Goal: Find contact information: Find contact information

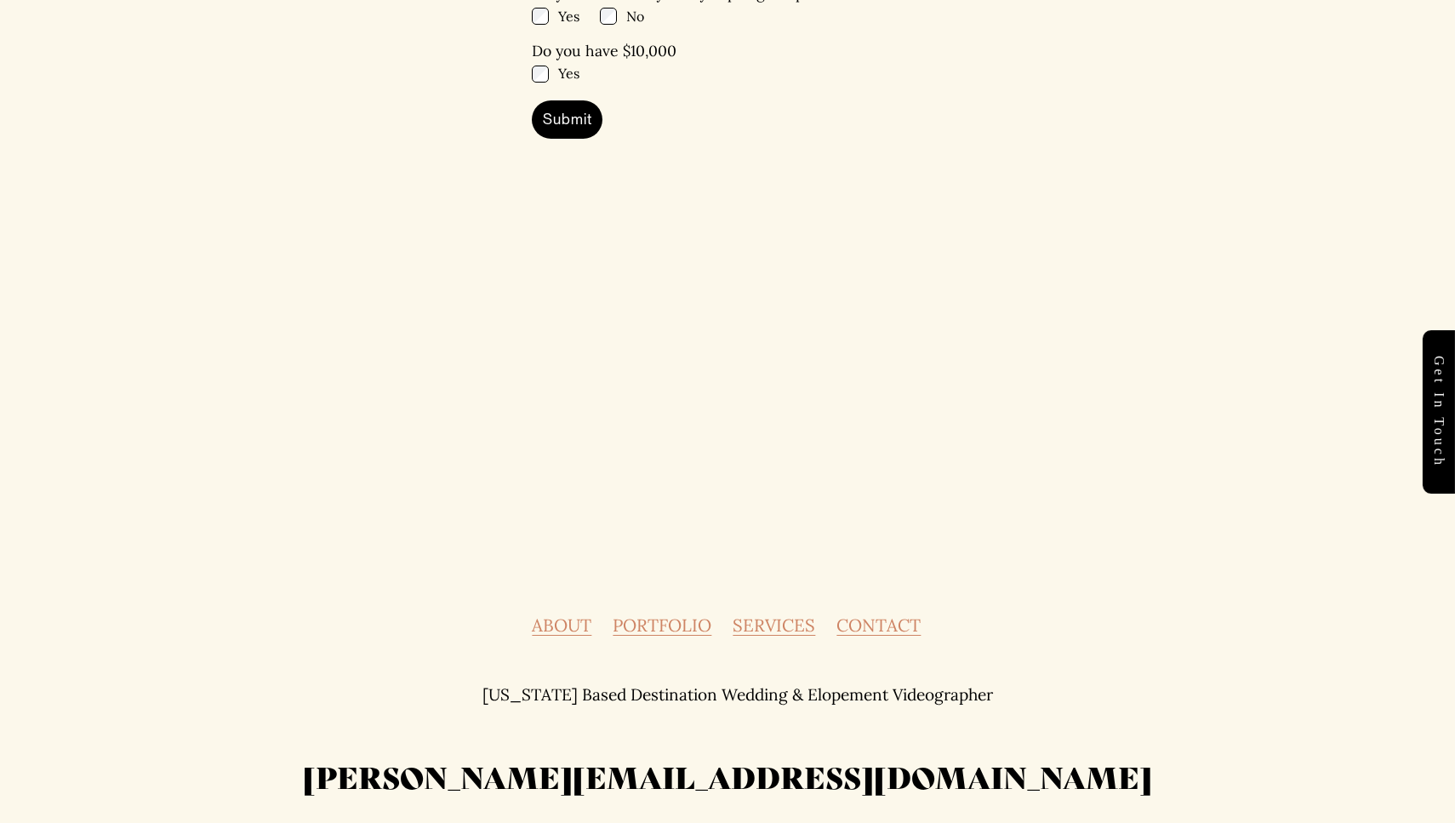
scroll to position [7491, 0]
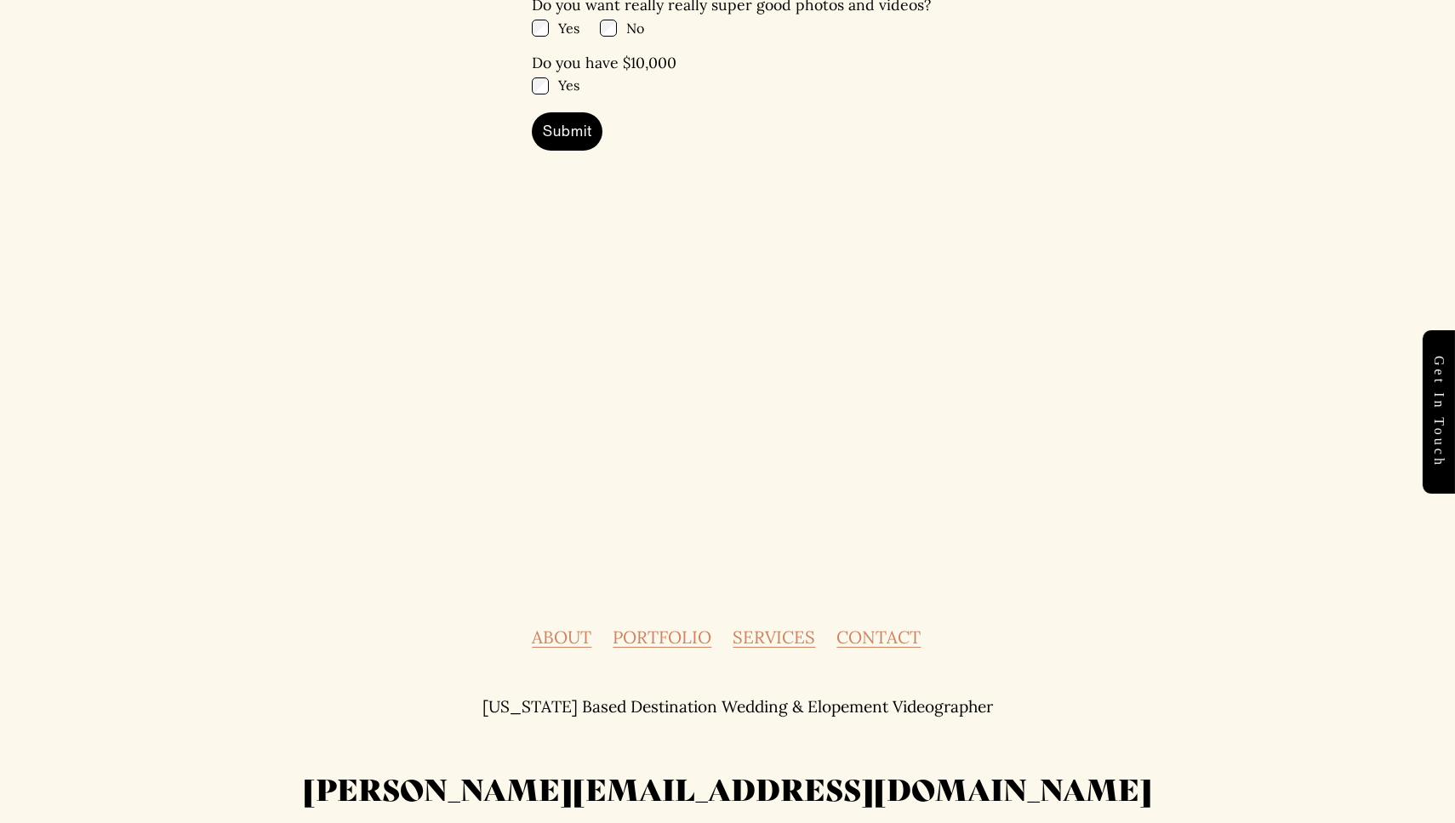
click at [639, 629] on link "PORTFOLIO" at bounding box center [662, 637] width 99 height 17
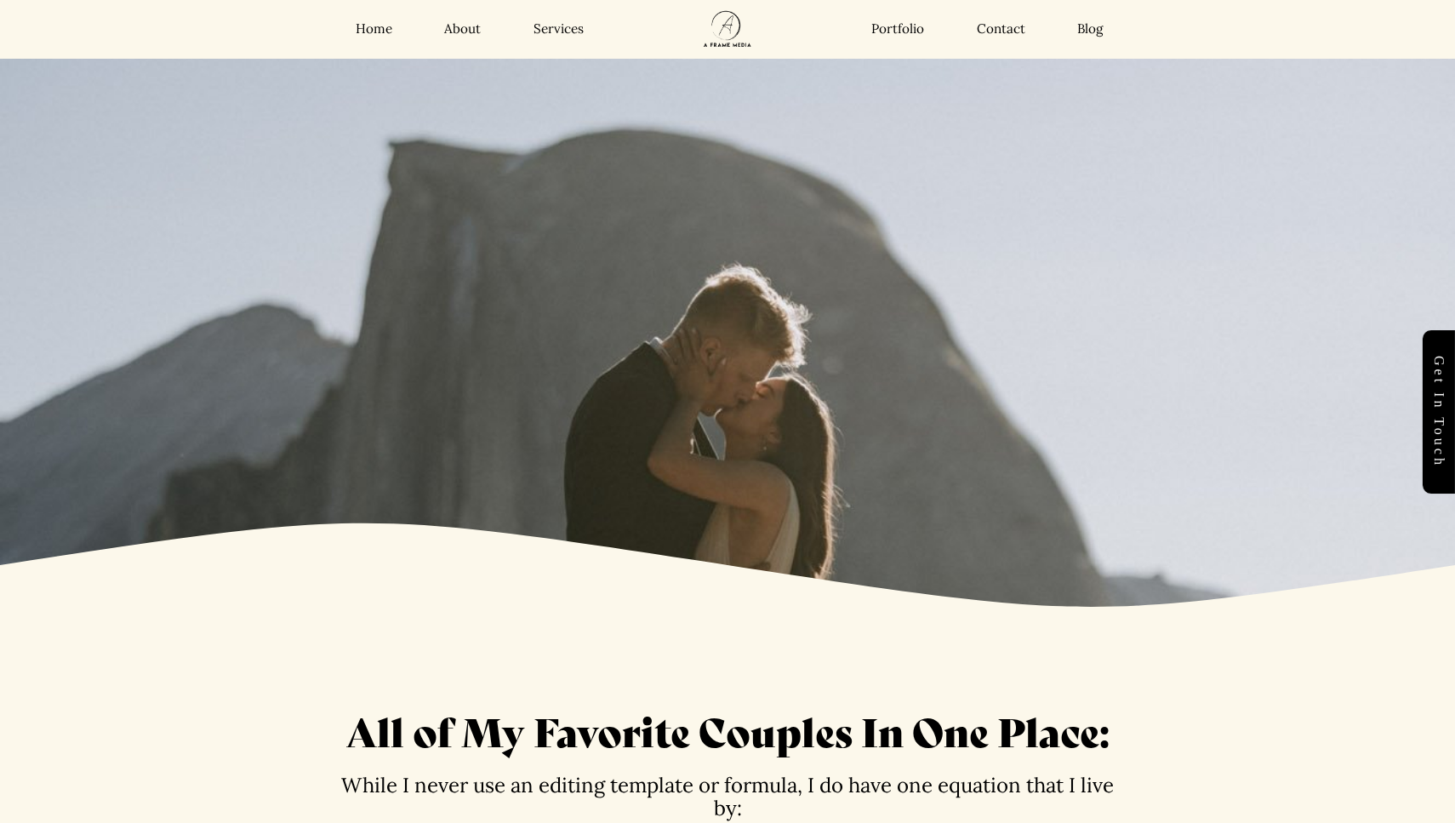
click at [553, 18] on div "Home About Services Portfolio Contact Blog Home About" at bounding box center [728, 29] width 1298 height 59
click at [554, 33] on link "Services" at bounding box center [559, 29] width 50 height 17
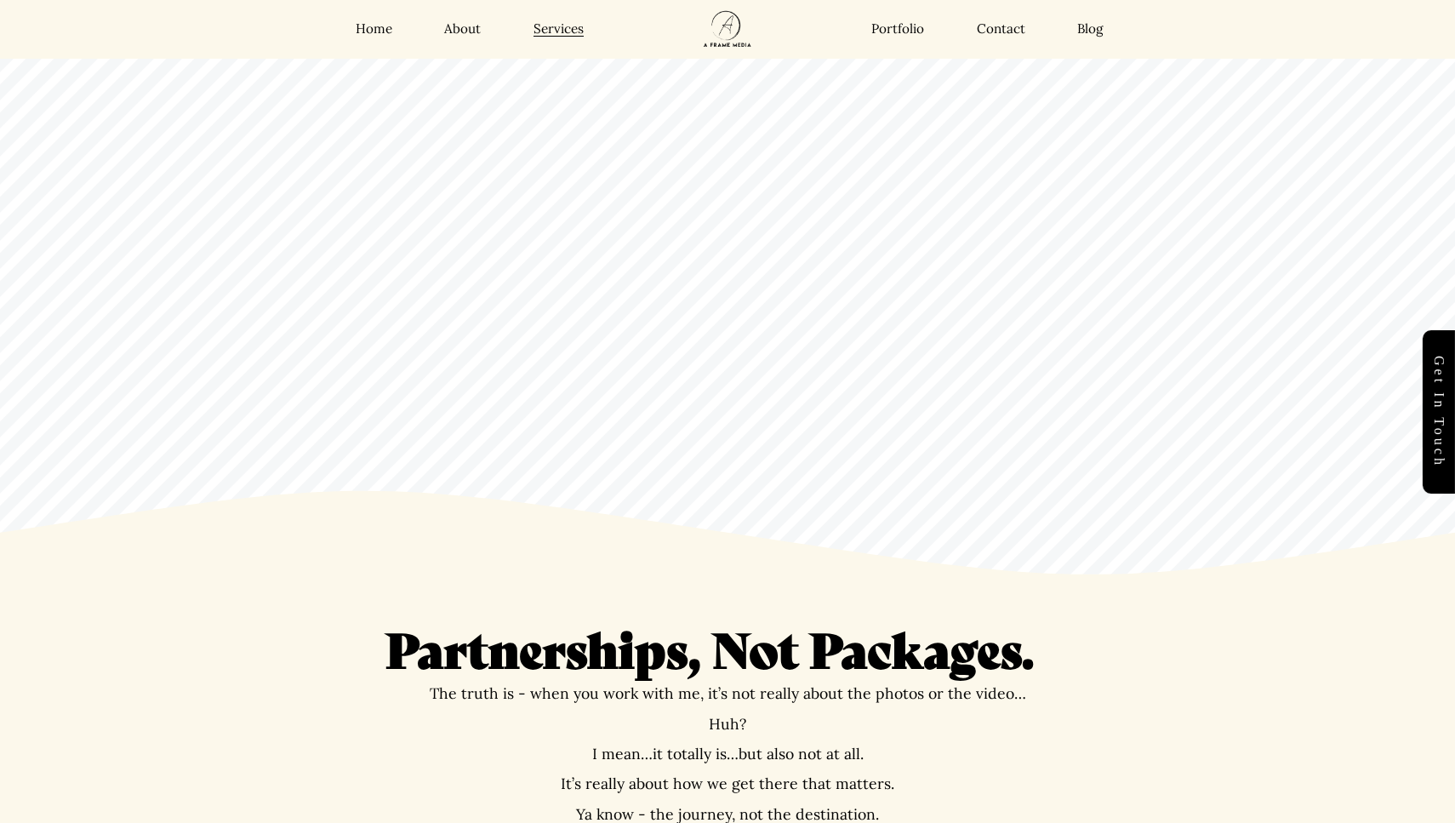
click at [1007, 31] on link "Contact" at bounding box center [1001, 29] width 49 height 17
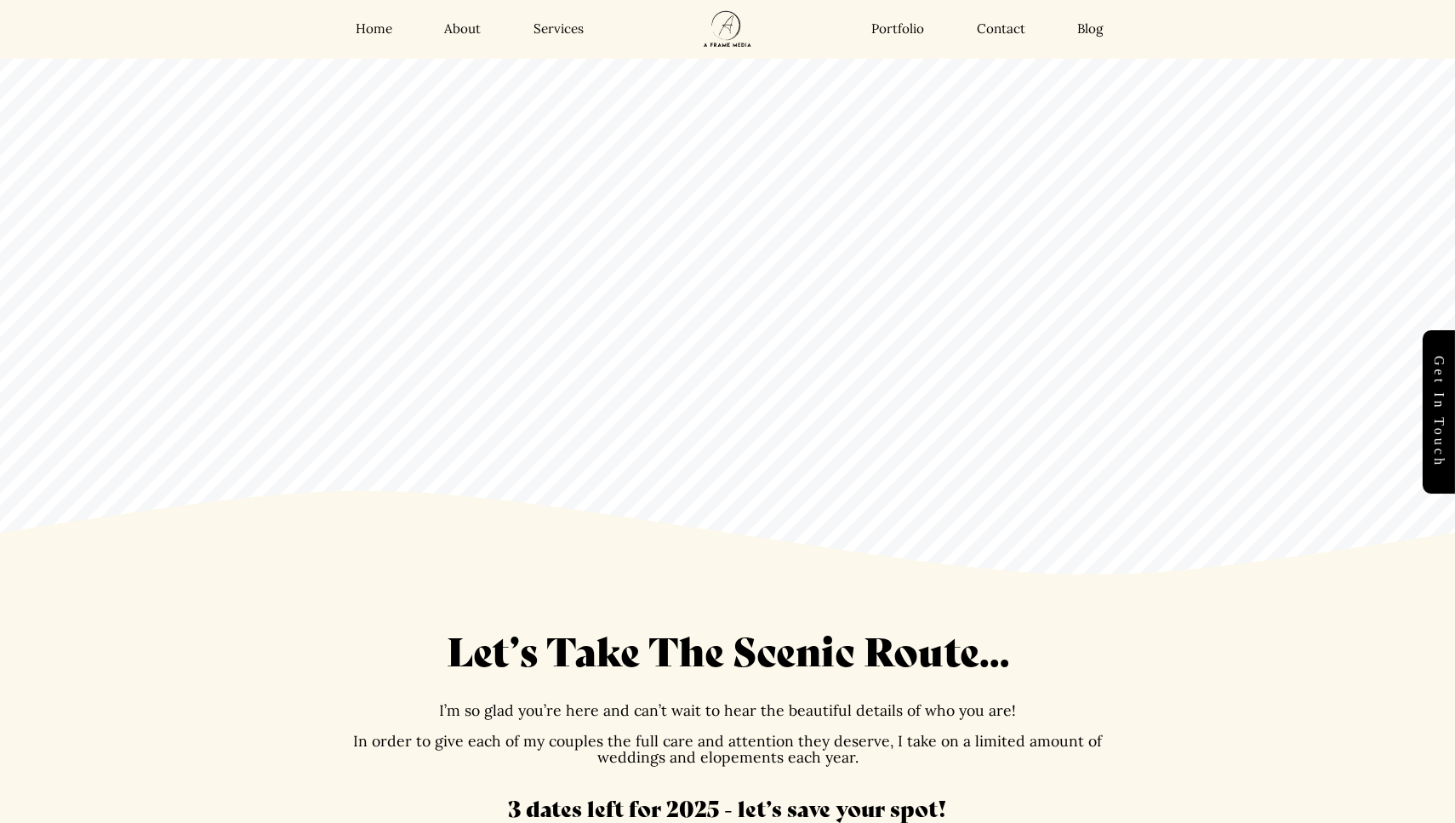
click at [376, 29] on link "Home" at bounding box center [374, 29] width 37 height 17
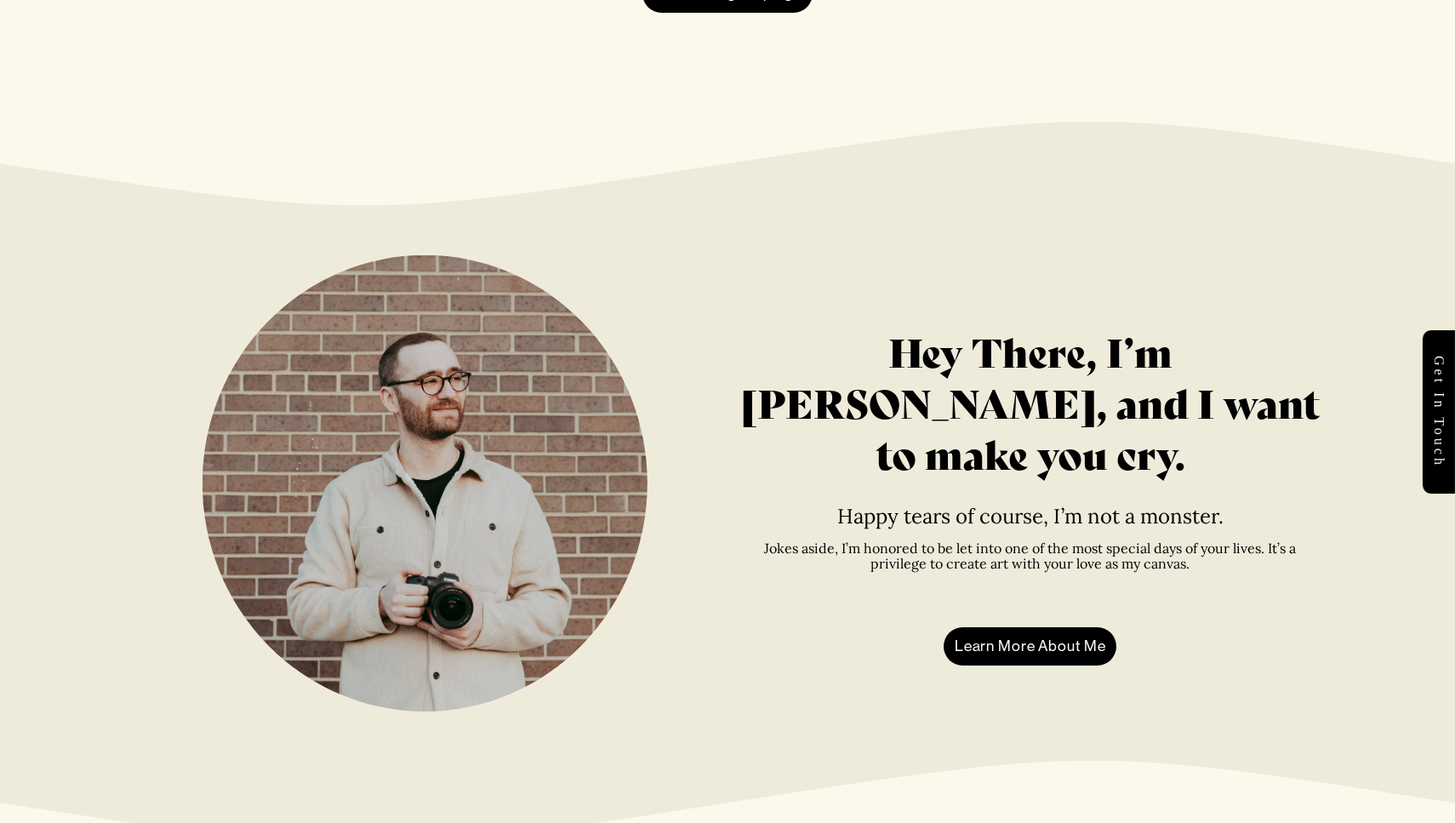
scroll to position [3398, 0]
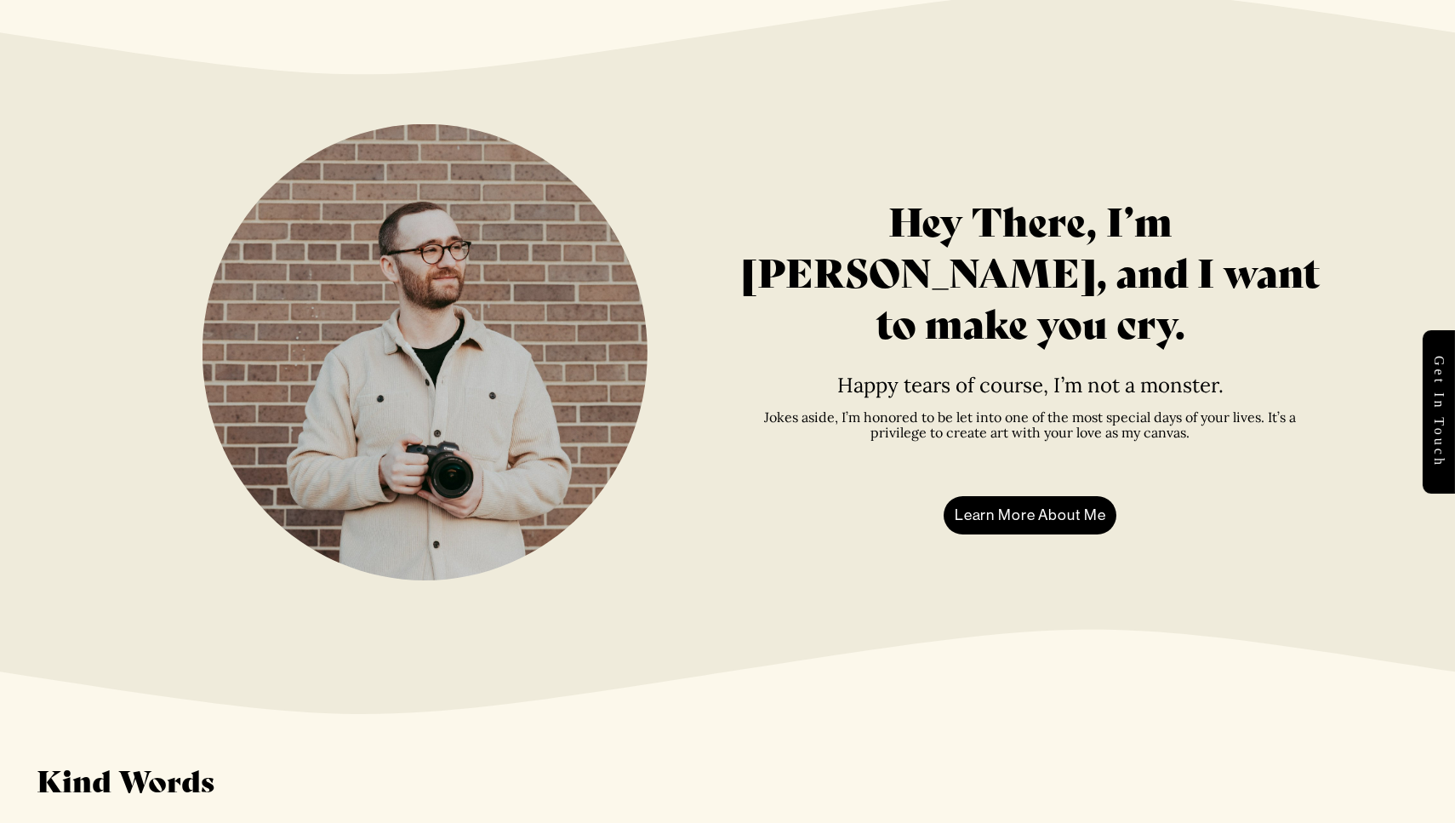
click at [1008, 514] on link "Learn More About Me" at bounding box center [1030, 515] width 173 height 39
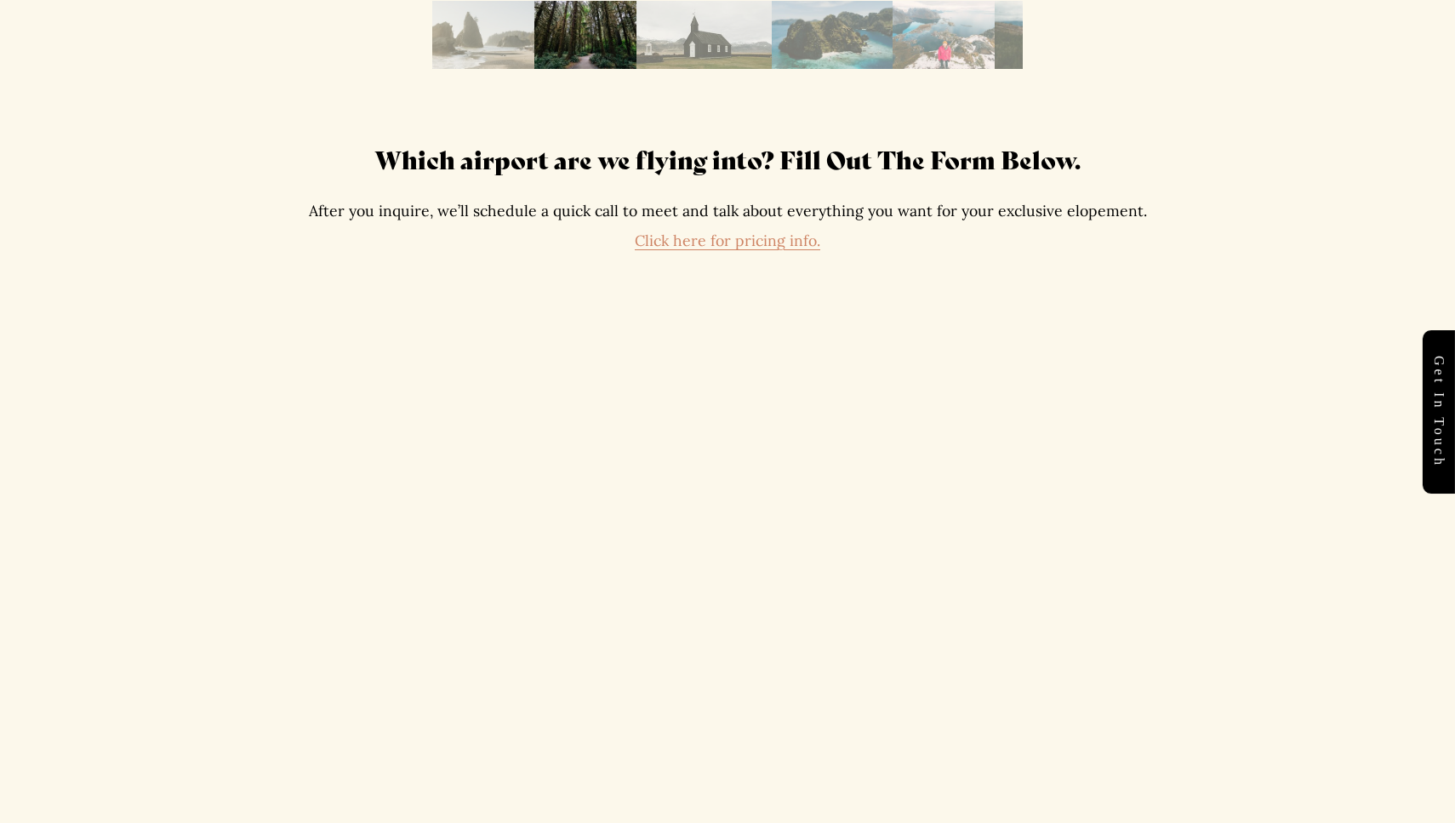
scroll to position [3491, 0]
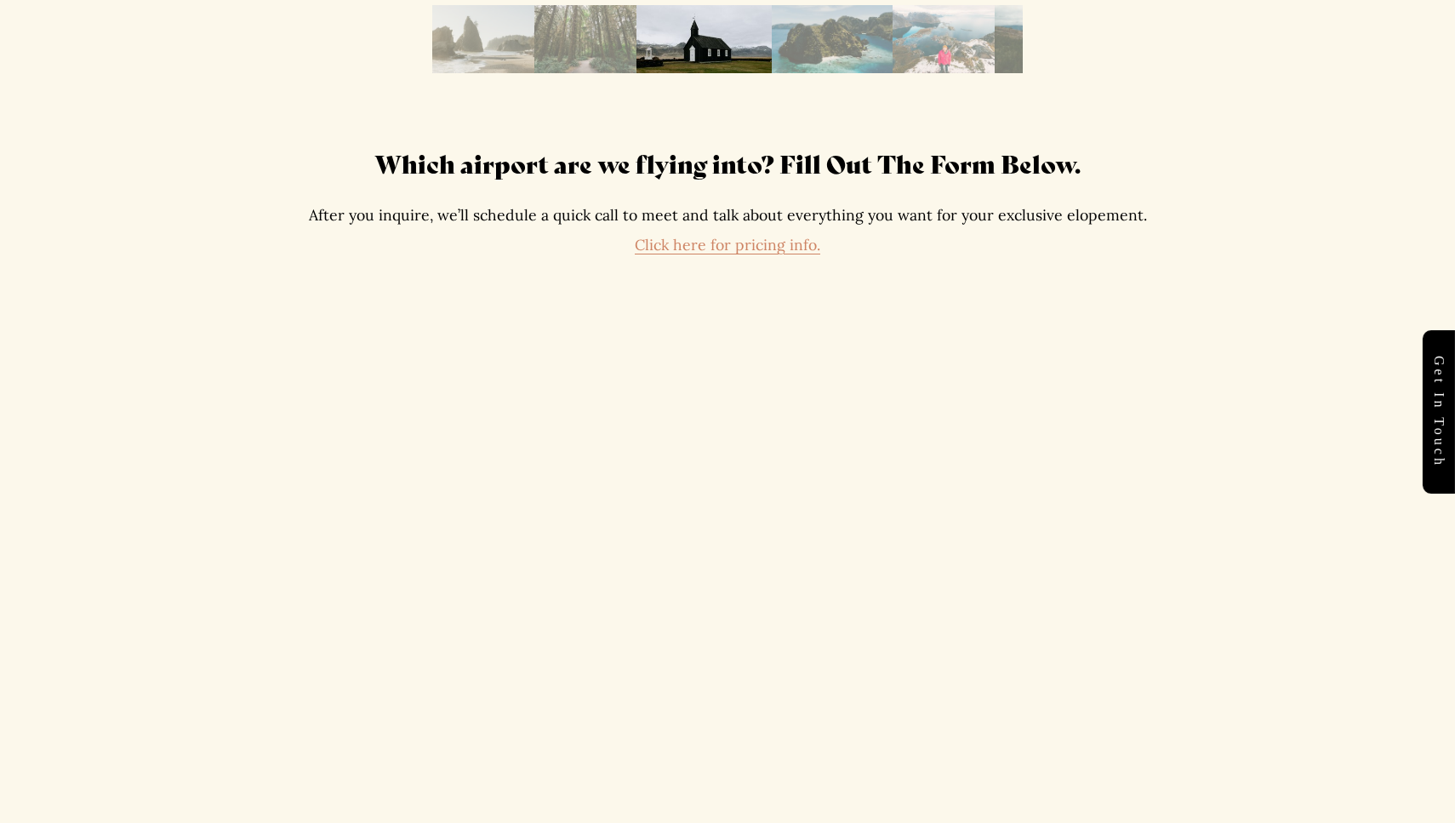
click at [772, 243] on link "Click here for pricing info." at bounding box center [728, 245] width 186 height 20
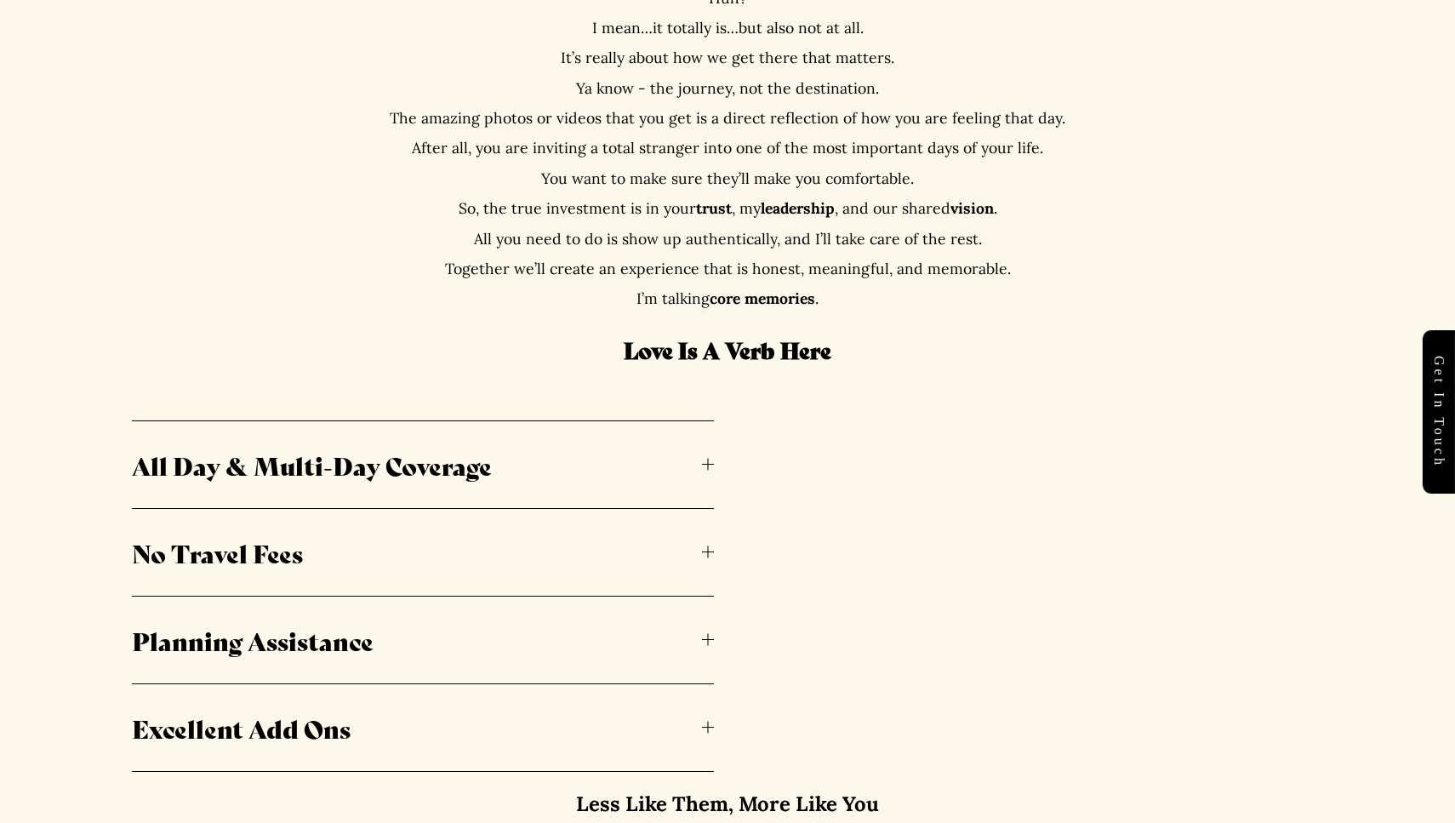
scroll to position [790, 0]
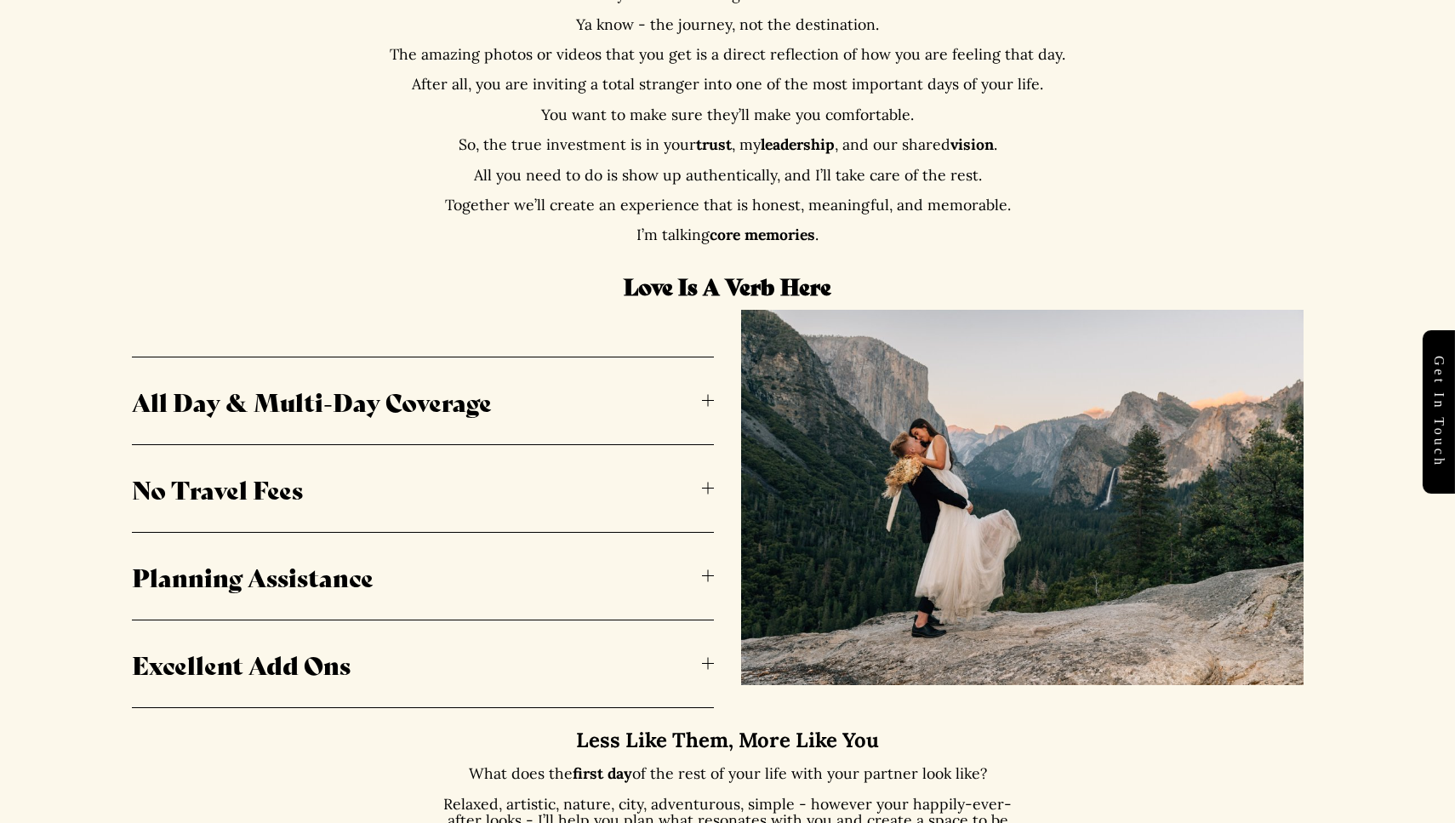
click at [448, 394] on span "All Day & Multi-Day Coverage" at bounding box center [417, 401] width 570 height 36
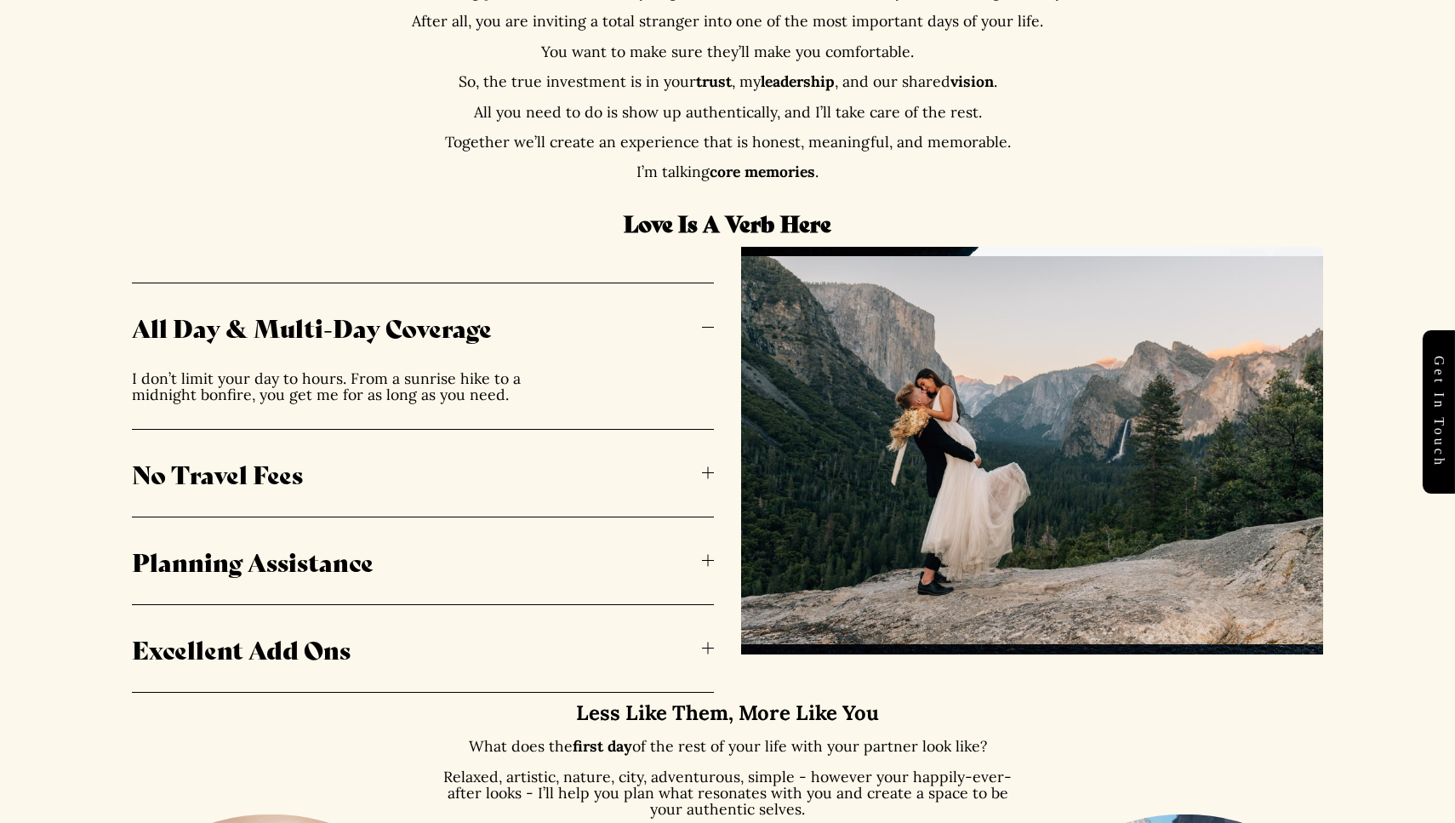
scroll to position [856, 0]
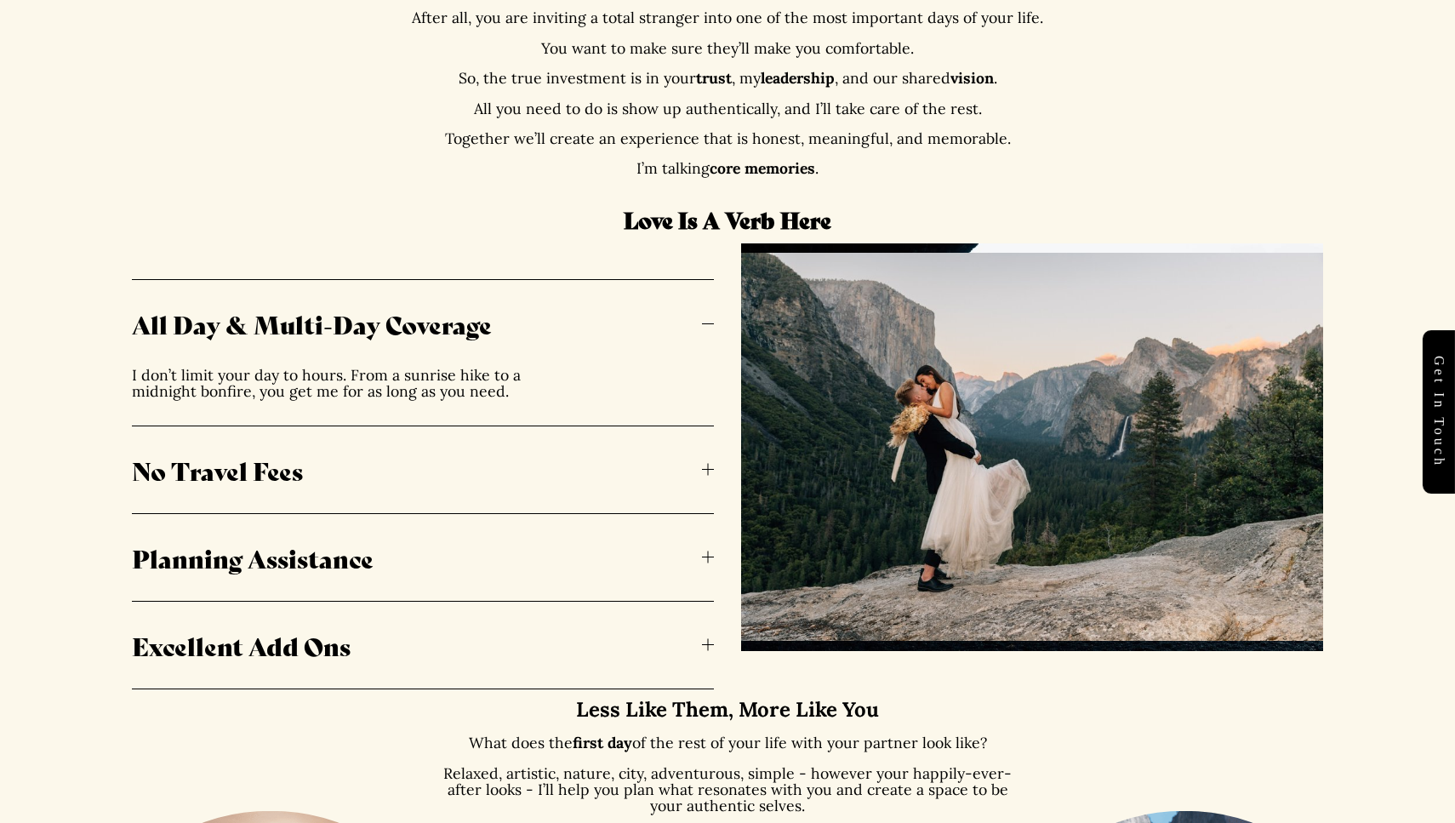
click at [403, 453] on span "No Travel Fees" at bounding box center [417, 470] width 570 height 36
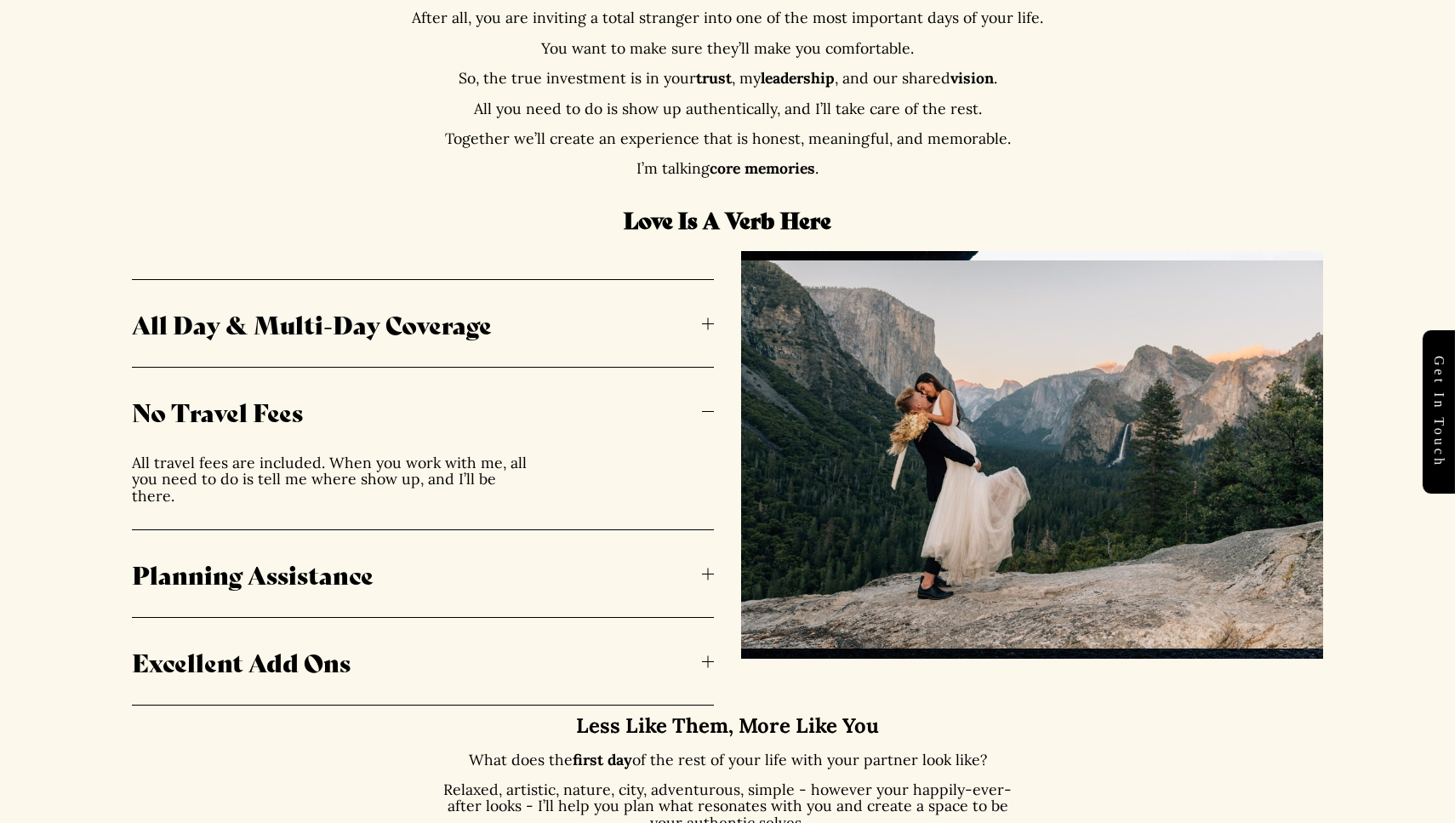
click at [397, 561] on span "Planning Assistance" at bounding box center [417, 574] width 570 height 36
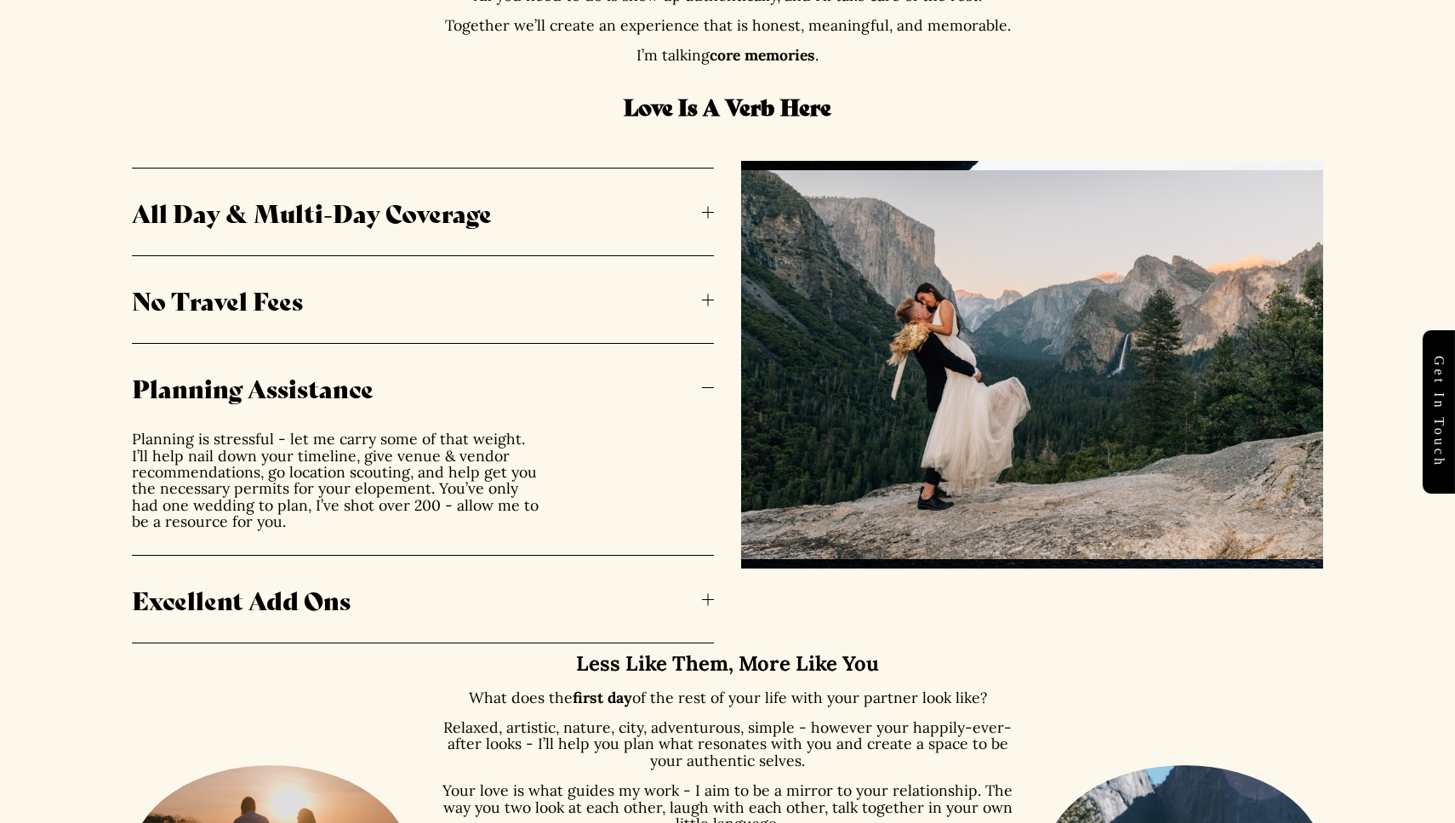
scroll to position [971, 0]
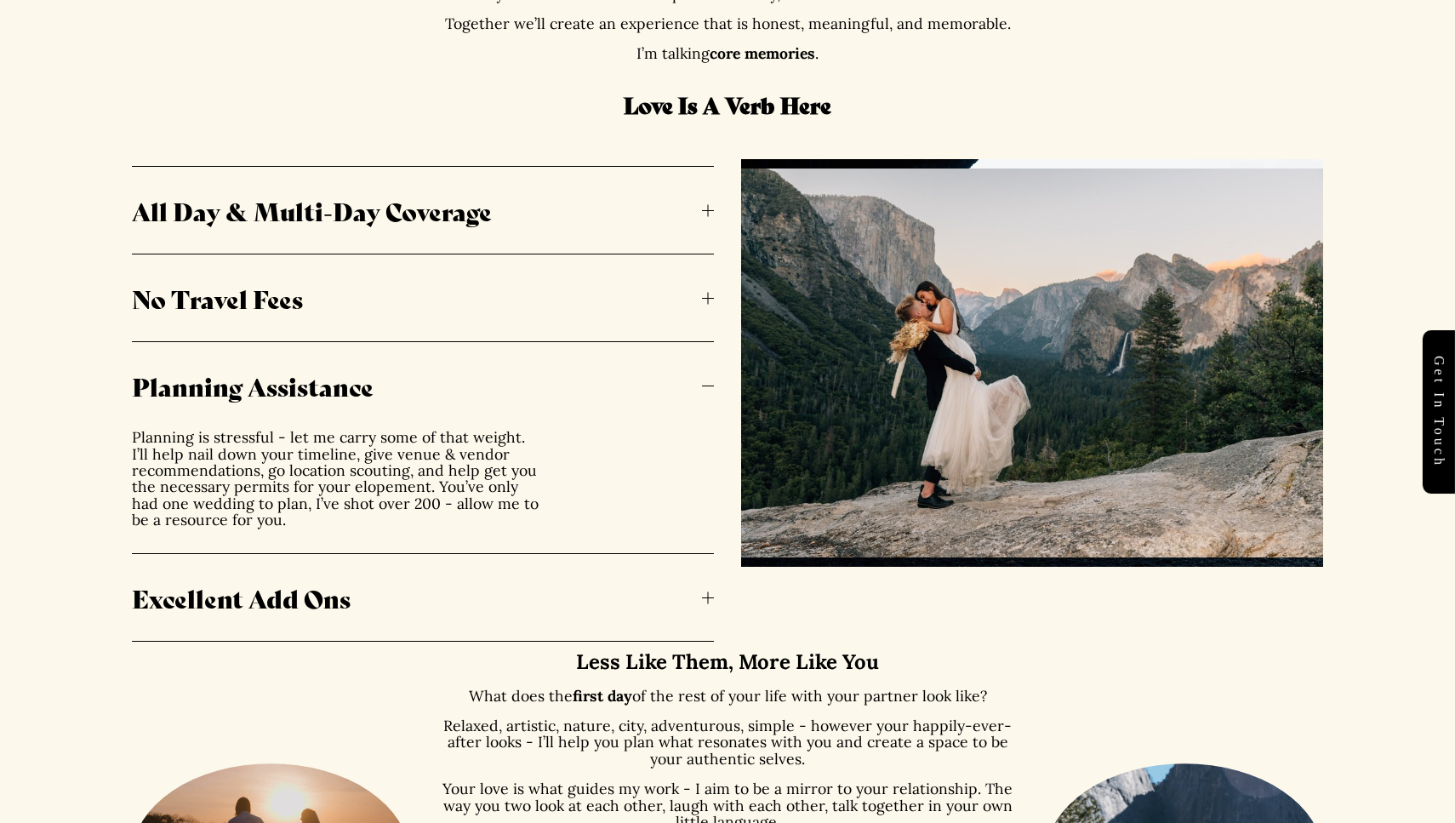
click at [353, 568] on button "Excellent Add Ons" at bounding box center [423, 597] width 582 height 87
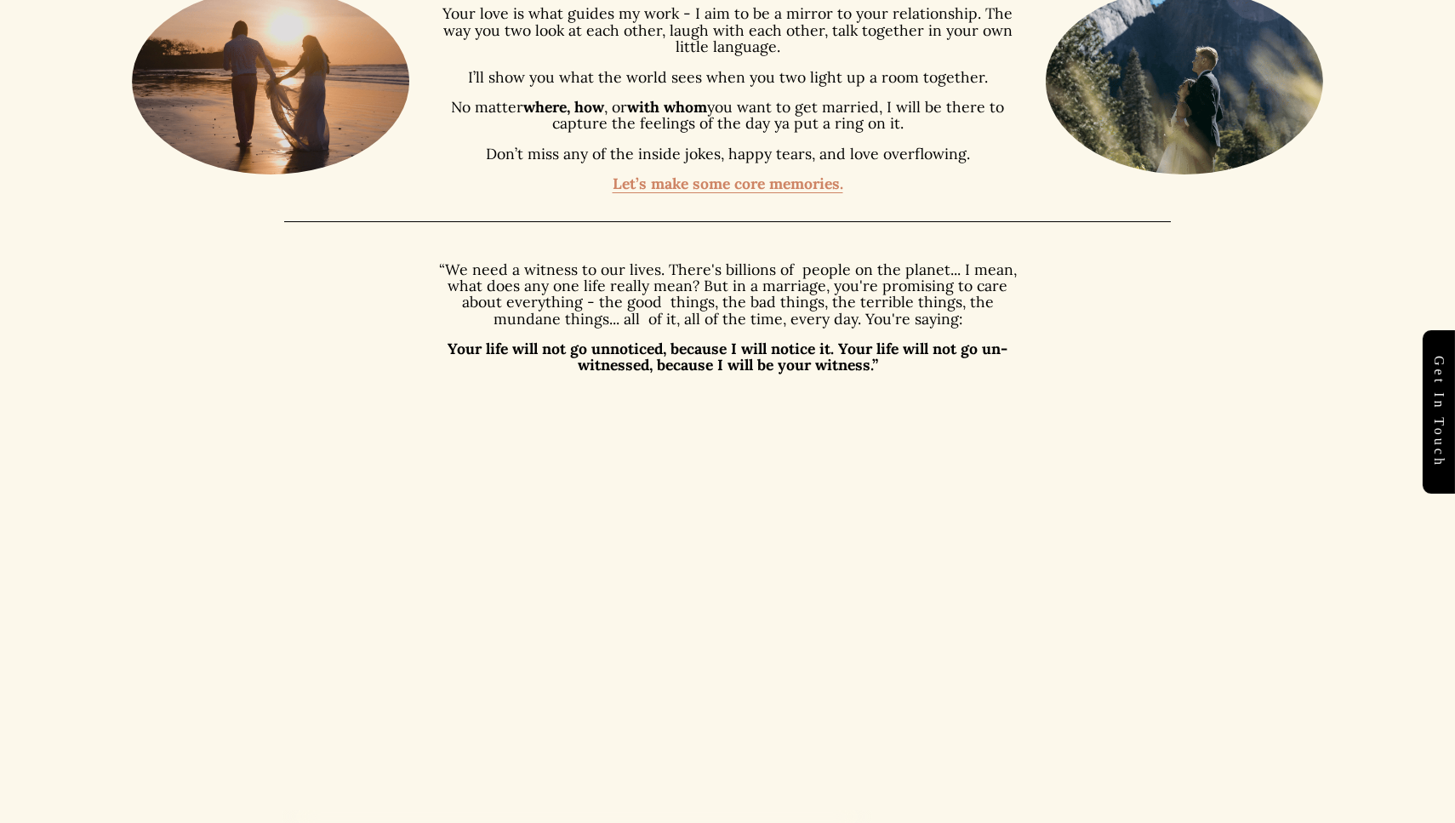
scroll to position [1711, 0]
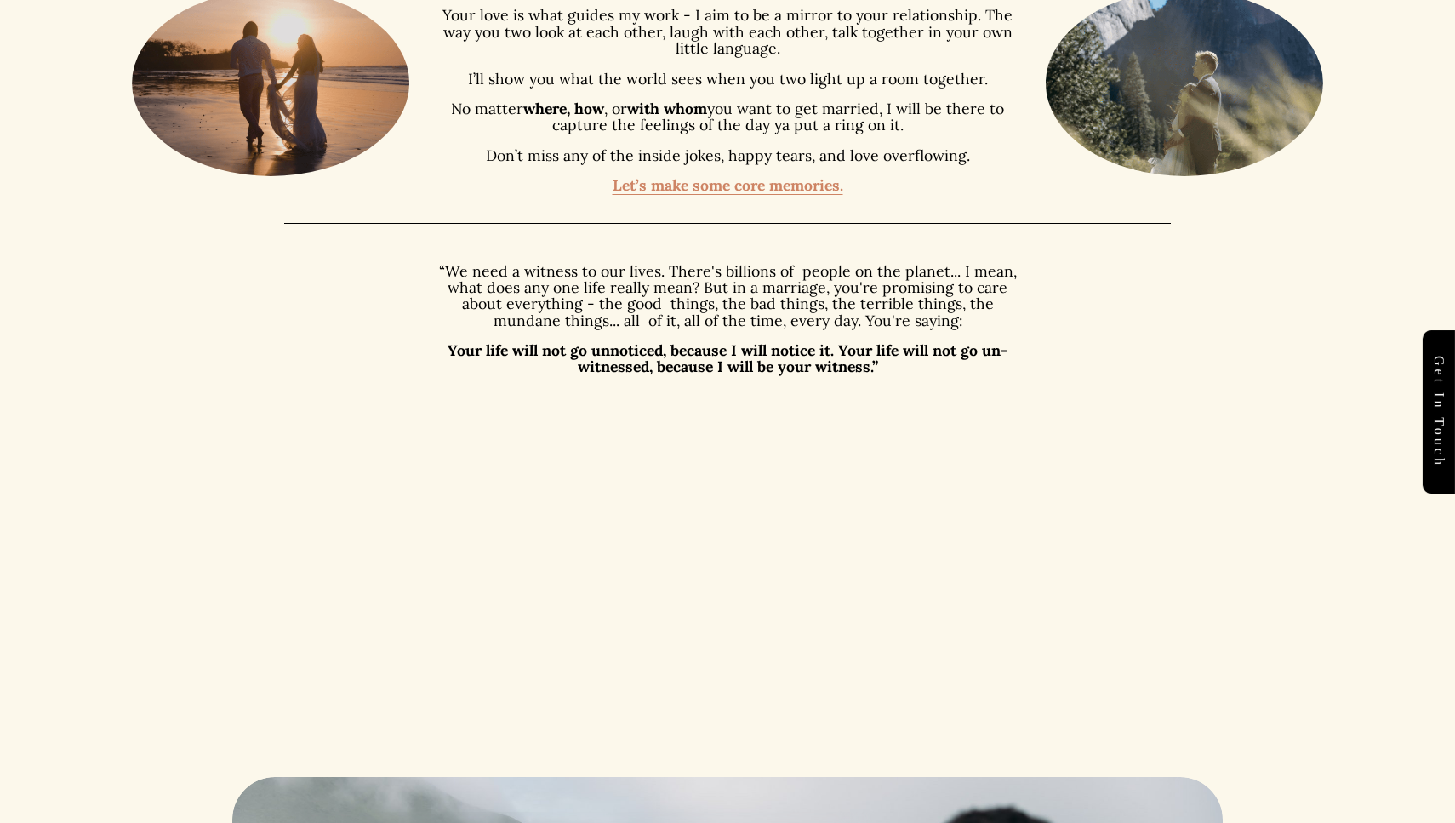
click at [724, 192] on div at bounding box center [727, 222] width 887 height 60
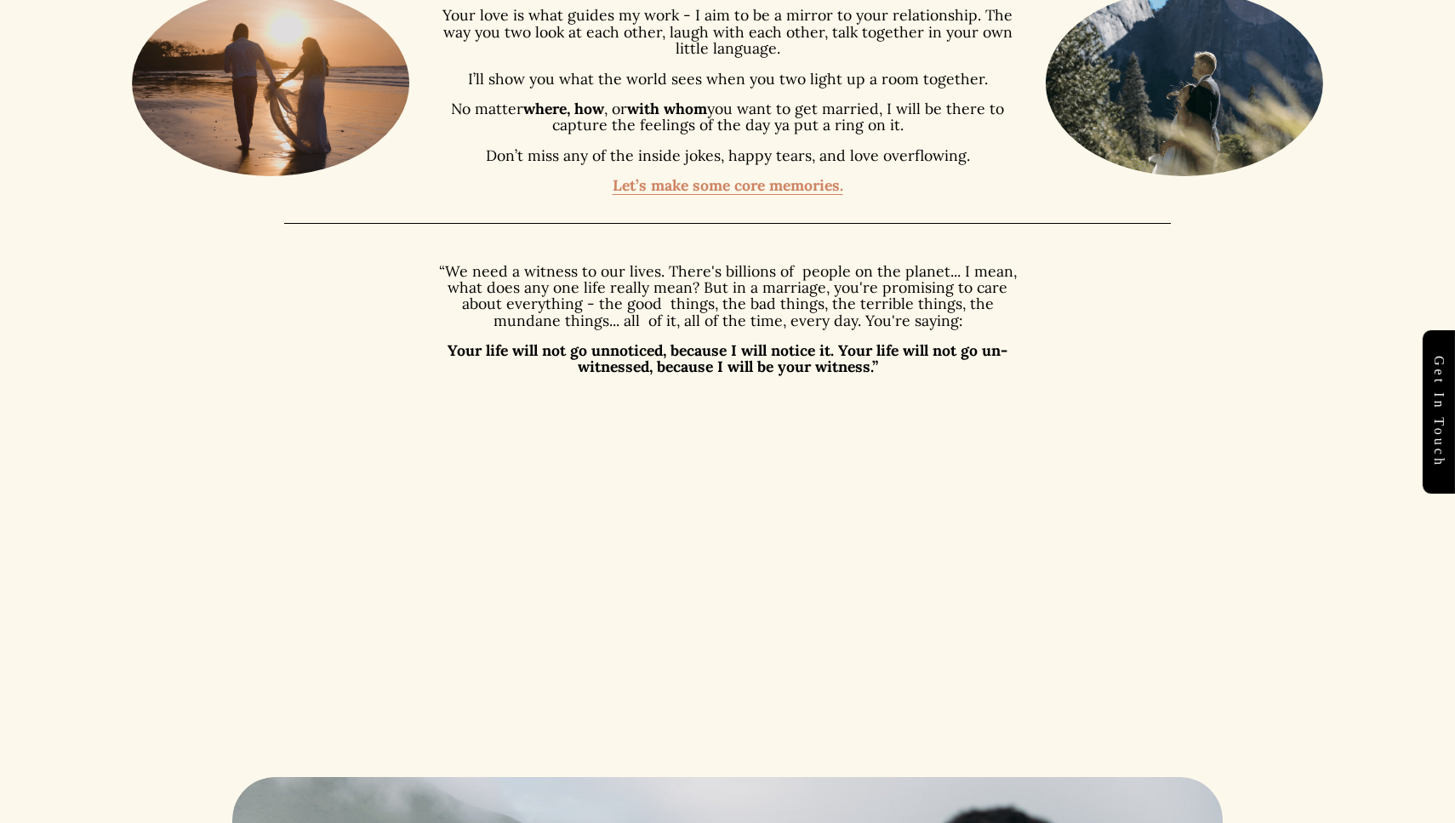
click at [721, 175] on strong "Let’s make some core memories." at bounding box center [728, 185] width 231 height 20
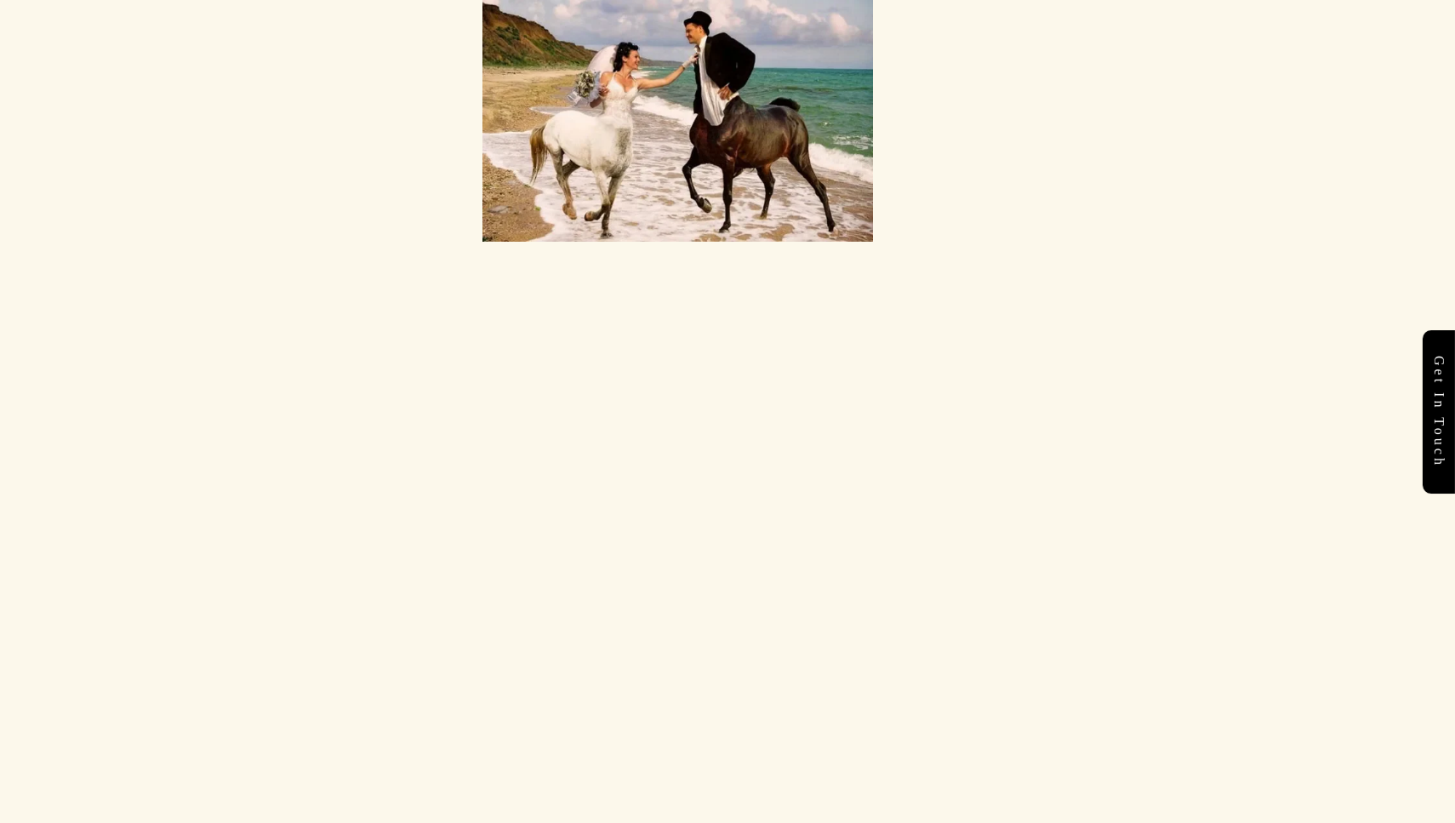
scroll to position [2571, 0]
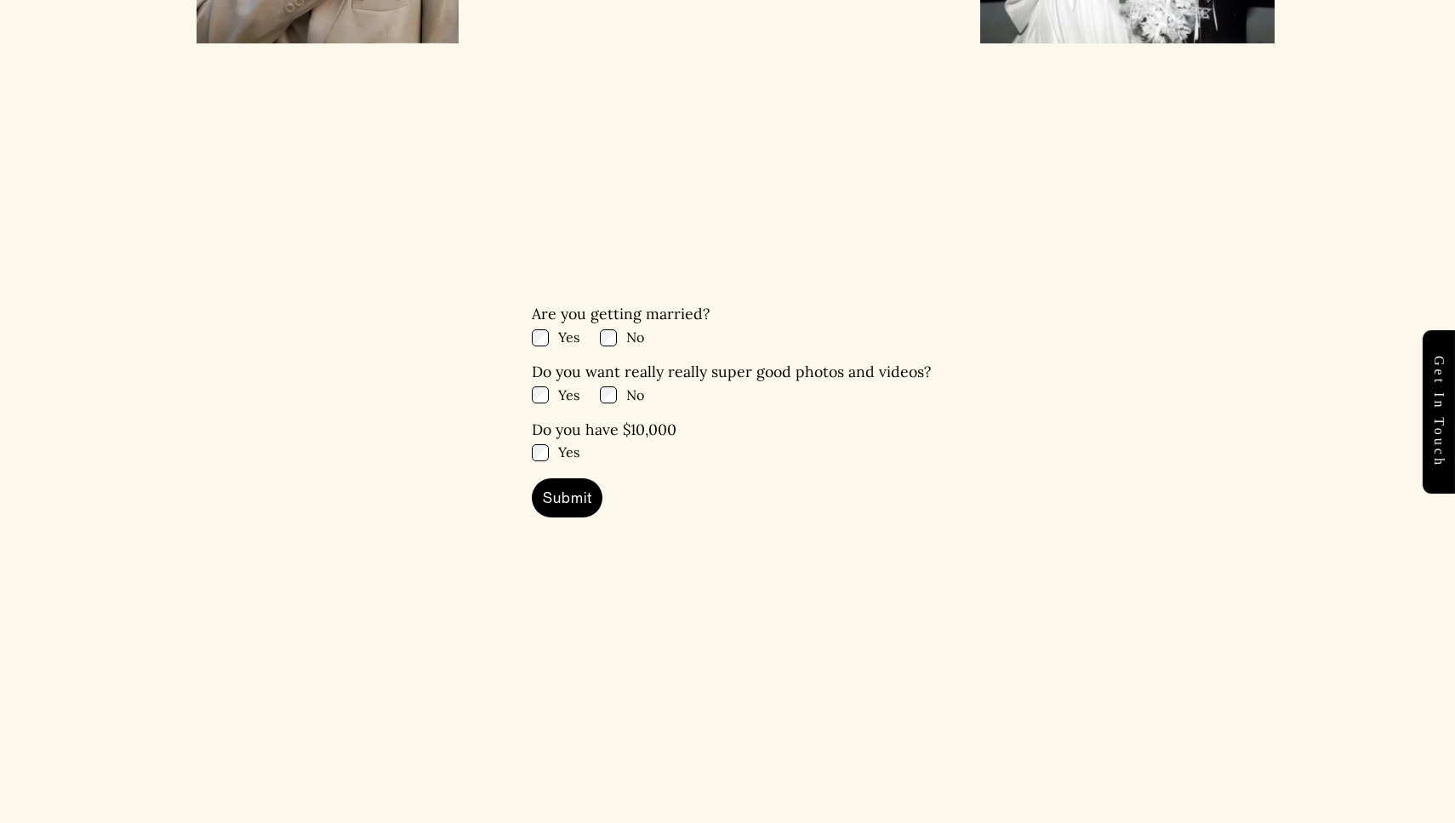
click at [525, 395] on div "Are you getting married? Yes No Do you want really really super good photos and…" at bounding box center [727, 581] width 1455 height 551
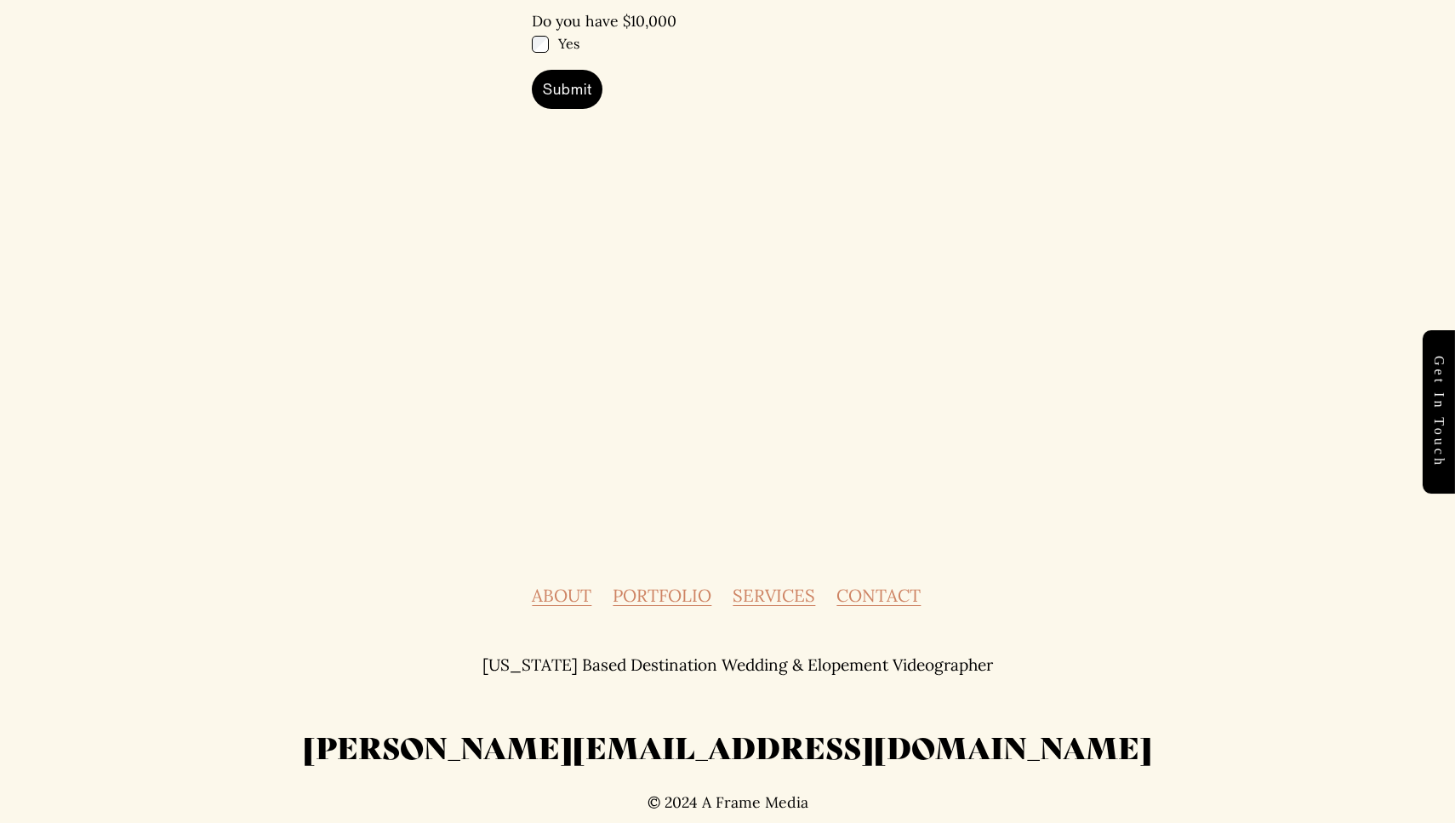
scroll to position [2990, 0]
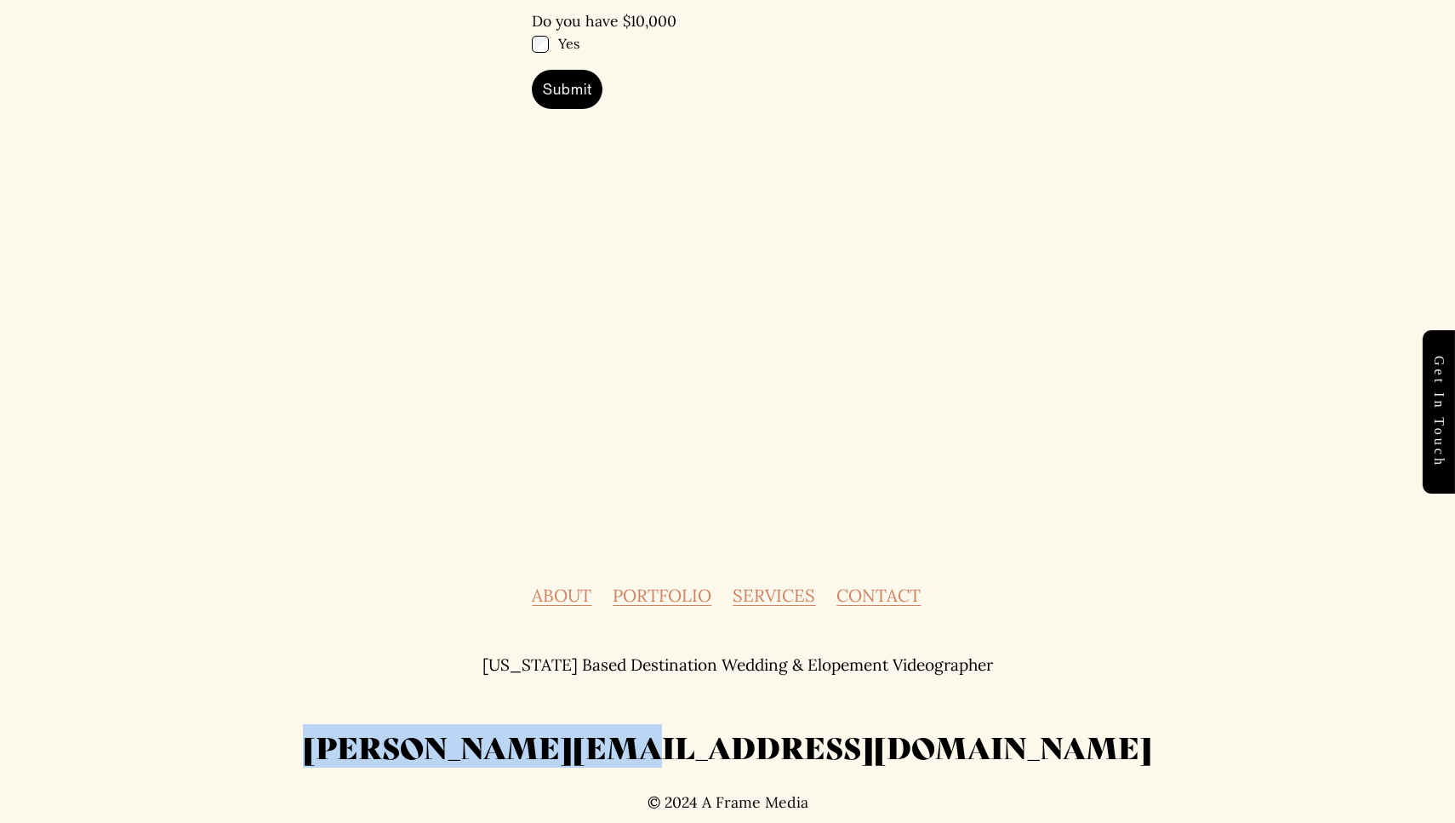
drag, startPoint x: 892, startPoint y: 738, endPoint x: 583, endPoint y: 741, distance: 308.9
click at [583, 741] on h2 "[PERSON_NAME][EMAIL_ADDRESS][DOMAIN_NAME]" at bounding box center [727, 747] width 1191 height 40
copy h2 "[PERSON_NAME][EMAIL_ADDRESS][DOMAIN_NAME]"
